Goal: Check status

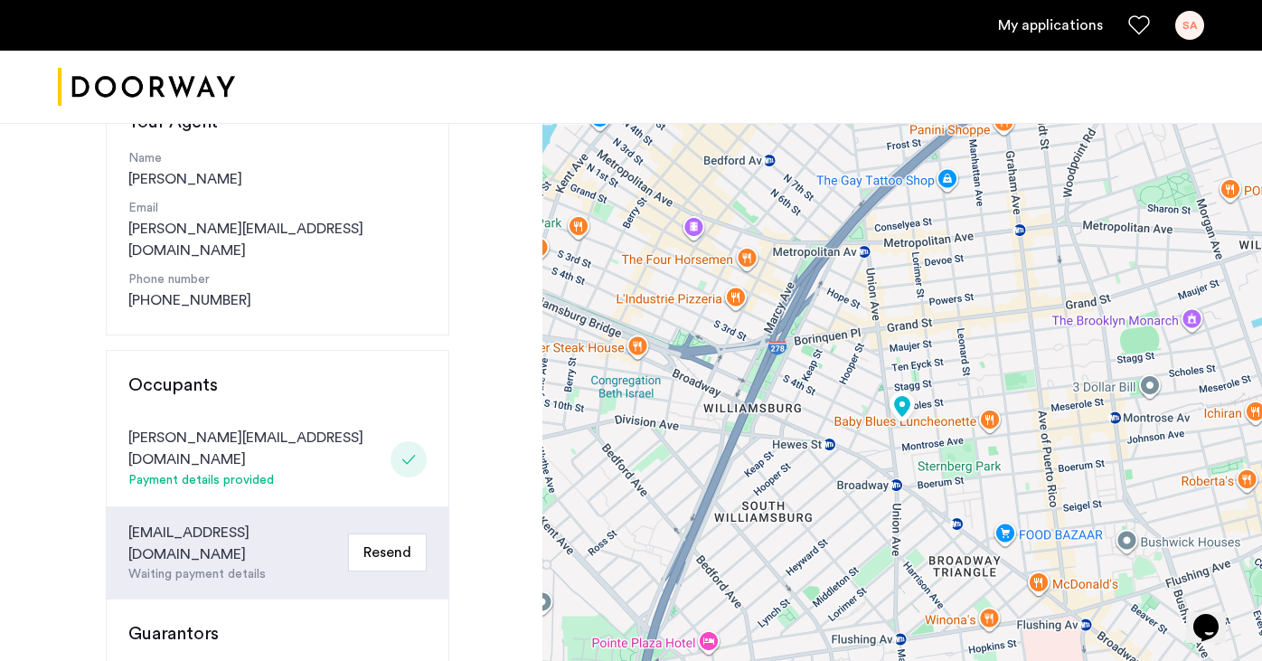
scroll to position [254, 0]
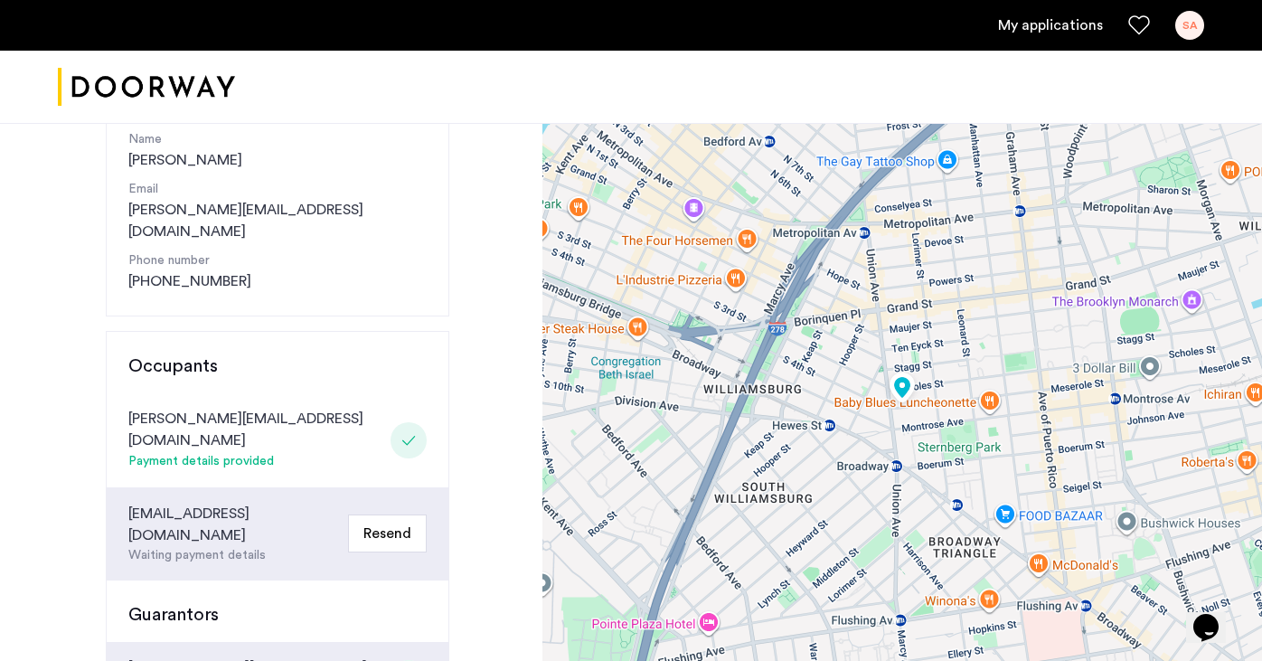
click at [209, 503] on div "[EMAIL_ADDRESS][DOMAIN_NAME]" at bounding box center [234, 524] width 213 height 43
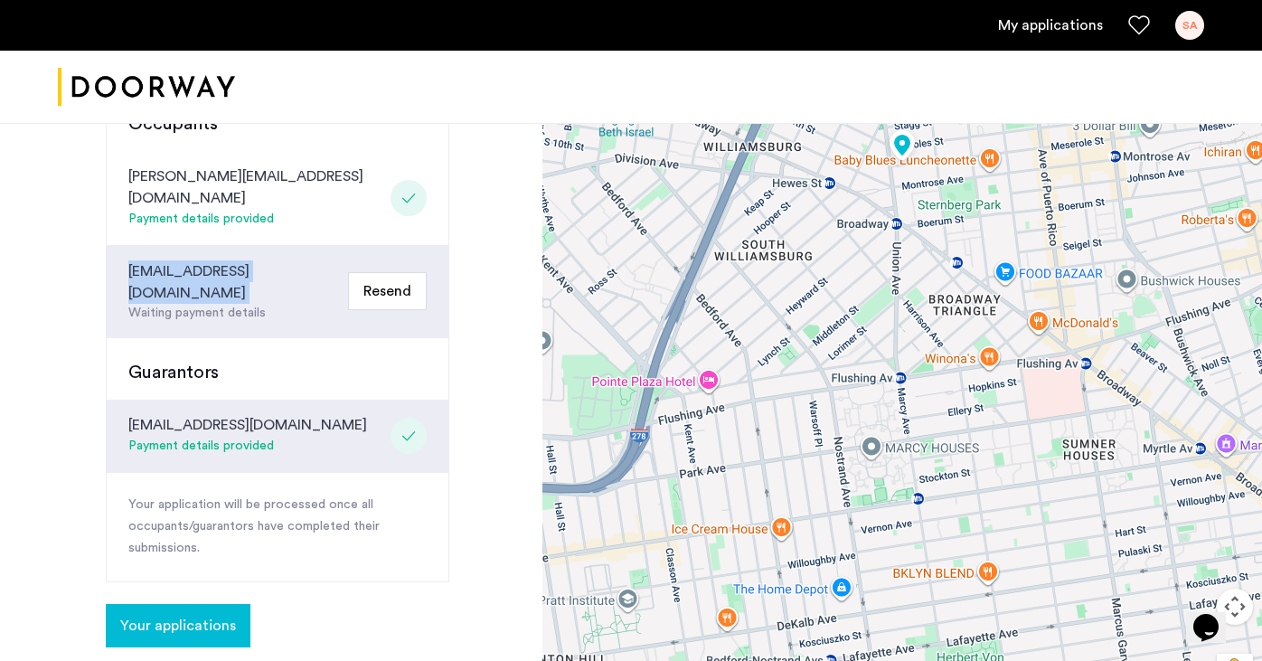
scroll to position [487, 0]
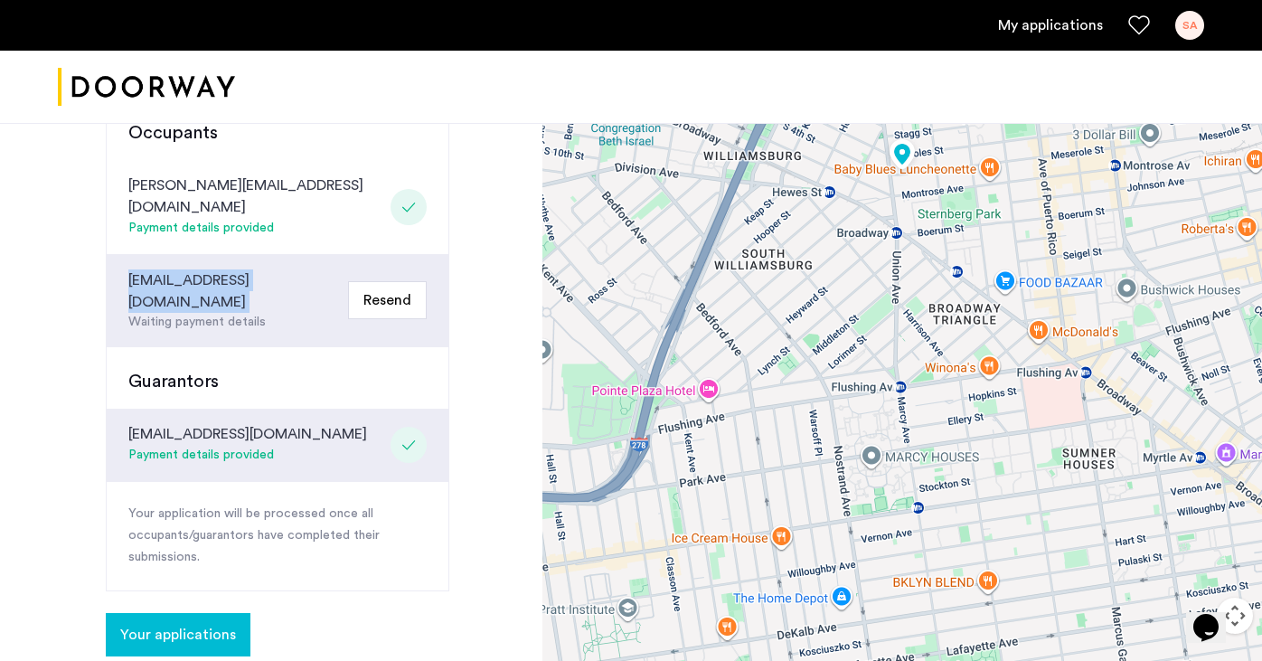
click at [226, 269] on div "[EMAIL_ADDRESS][DOMAIN_NAME]" at bounding box center [234, 290] width 213 height 43
